Goal: Information Seeking & Learning: Learn about a topic

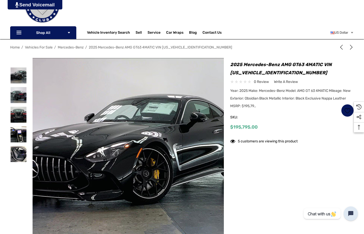
scroll to position [43, 0]
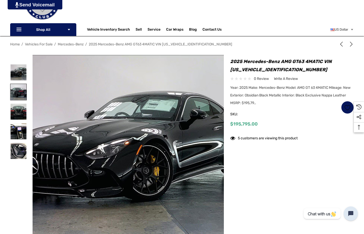
click at [19, 93] on img at bounding box center [18, 92] width 16 height 16
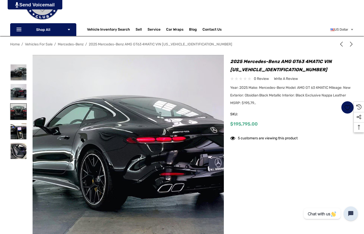
click at [20, 112] on img at bounding box center [18, 111] width 16 height 16
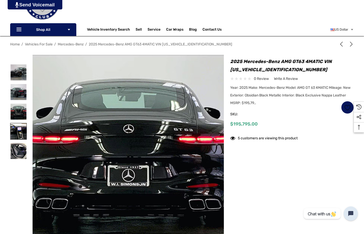
click at [21, 132] on img at bounding box center [18, 131] width 16 height 16
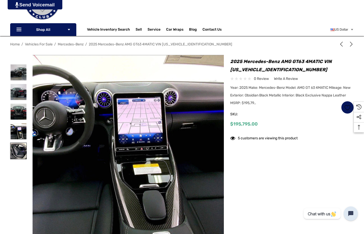
click at [20, 152] on img at bounding box center [18, 151] width 16 height 16
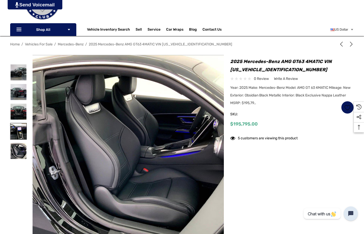
click at [18, 134] on img at bounding box center [18, 131] width 16 height 16
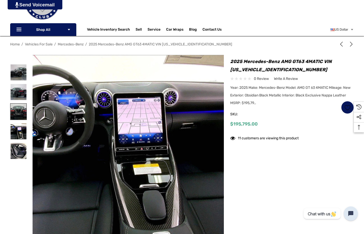
click at [20, 111] on img at bounding box center [18, 111] width 16 height 16
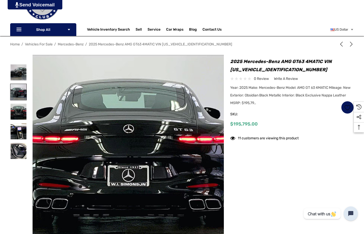
click at [19, 90] on img at bounding box center [18, 92] width 16 height 16
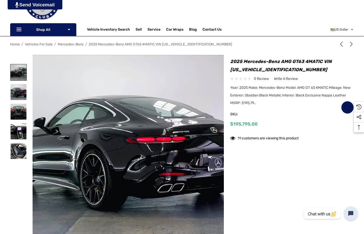
click at [19, 75] on img at bounding box center [18, 72] width 16 height 16
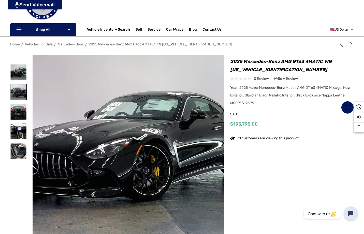
click at [19, 87] on img at bounding box center [18, 92] width 16 height 16
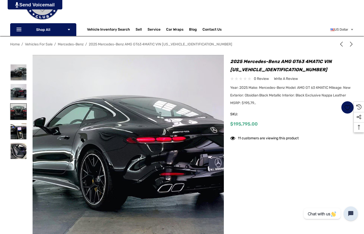
click at [21, 111] on img at bounding box center [18, 111] width 16 height 16
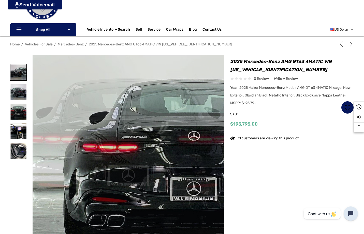
click at [18, 69] on img at bounding box center [18, 72] width 16 height 16
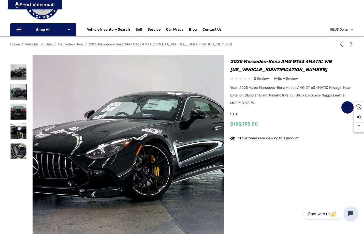
click at [18, 90] on img at bounding box center [18, 92] width 16 height 16
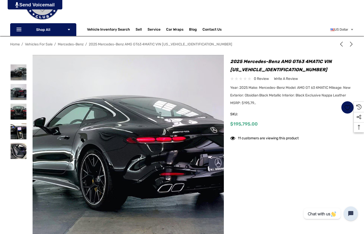
click at [19, 100] on div at bounding box center [18, 92] width 17 height 20
click at [19, 108] on img at bounding box center [18, 111] width 16 height 16
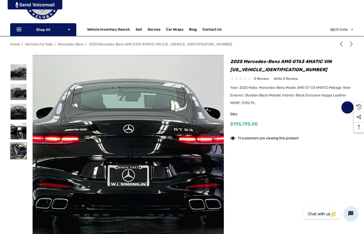
click at [20, 149] on img at bounding box center [18, 151] width 16 height 16
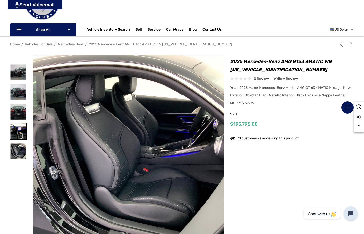
click at [18, 132] on img at bounding box center [18, 131] width 16 height 16
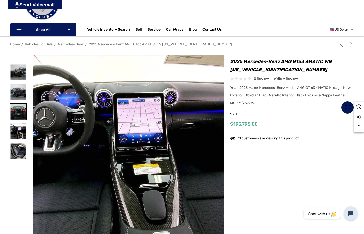
click at [23, 112] on img at bounding box center [18, 111] width 16 height 16
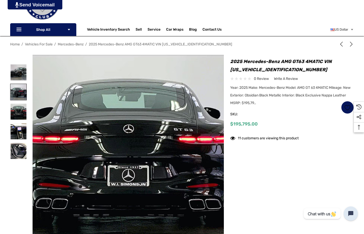
click at [17, 91] on img at bounding box center [18, 92] width 16 height 16
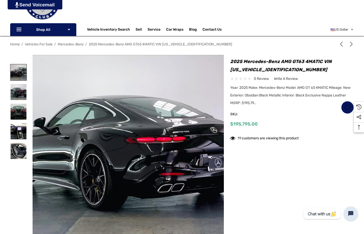
click at [16, 74] on img at bounding box center [18, 72] width 16 height 16
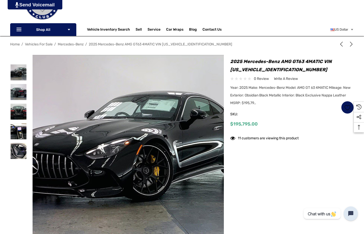
click at [141, 44] on span "2025 Mercedes-Benz AMG GT63 4MATIC VIN [US_VEHICLE_IDENTIFICATION_NUMBER]" at bounding box center [161, 44] width 144 height 4
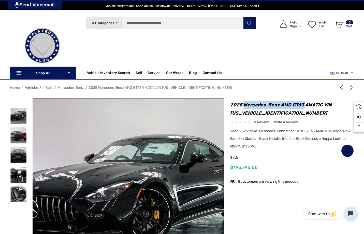
drag, startPoint x: 304, startPoint y: 105, endPoint x: 245, endPoint y: 106, distance: 59.1
click at [245, 106] on h1 "2025 Mercedes-Benz AMG GT63 4MATIC VIN [US_VEHICLE_IDENTIFICATION_NUMBER]" at bounding box center [293, 109] width 124 height 16
